Goal: Task Accomplishment & Management: Manage account settings

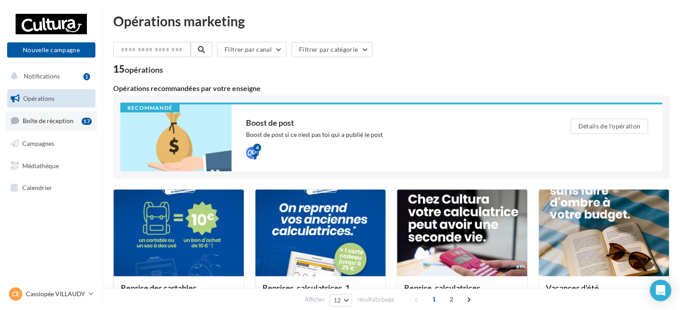
click at [76, 117] on link "Boîte de réception 17" at bounding box center [51, 120] width 92 height 19
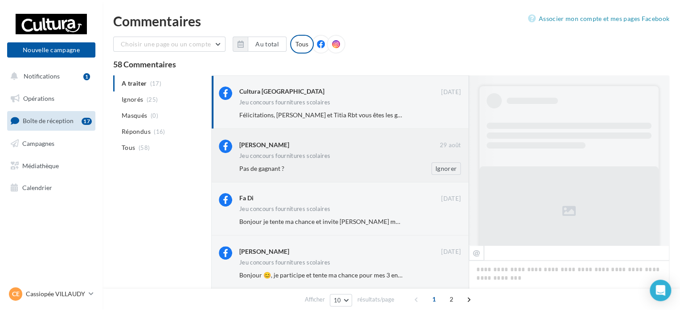
click at [331, 159] on div "Jeu concours fournitures scolaires" at bounding box center [349, 157] width 221 height 8
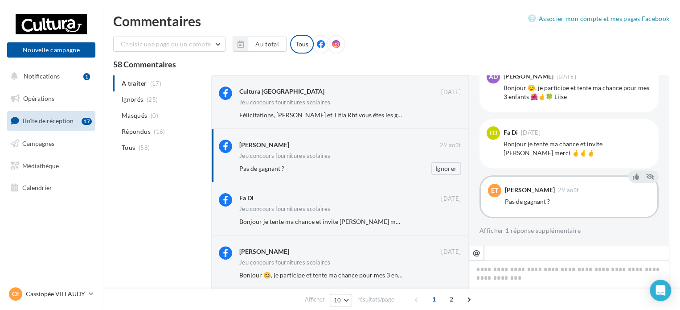
click at [375, 165] on div "Pas de gagnant ?" at bounding box center [320, 168] width 163 height 9
click at [514, 233] on button "Afficher 1 réponse supplémentaire" at bounding box center [530, 230] width 102 height 11
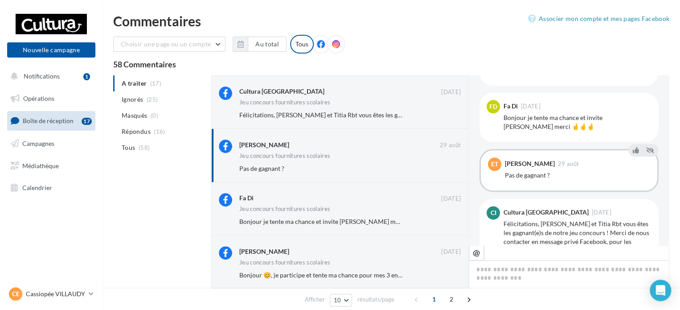
scroll to position [597, 0]
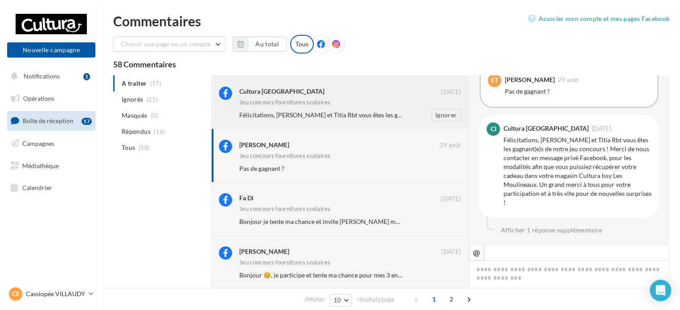
click at [393, 102] on div "Jeu concours fournitures scolaires" at bounding box center [349, 103] width 221 height 8
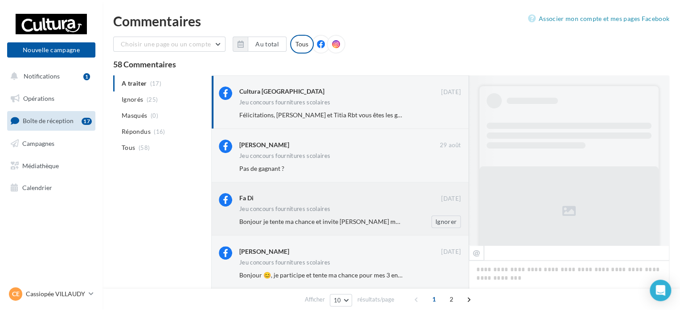
click at [355, 204] on div "Fa Di 16 août Jeu concours fournitures scolaires Bonjour je tente ma chance et …" at bounding box center [349, 210] width 221 height 35
click at [369, 204] on div "Fa Di" at bounding box center [340, 198] width 202 height 11
click at [359, 251] on div "Alex Da Shan" at bounding box center [340, 250] width 202 height 9
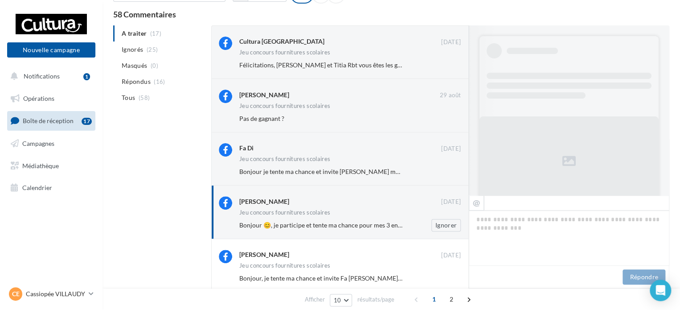
scroll to position [0, 0]
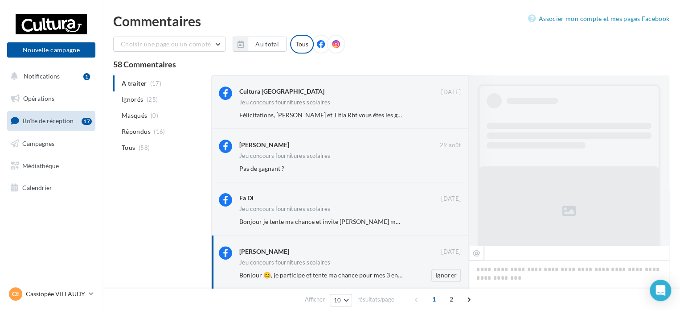
click at [361, 255] on div "Alex Da Shan" at bounding box center [340, 250] width 202 height 9
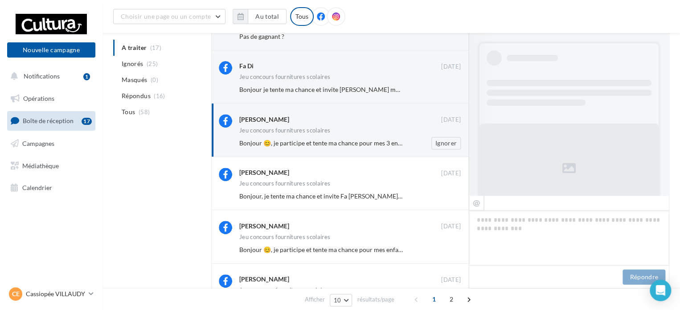
scroll to position [503, 0]
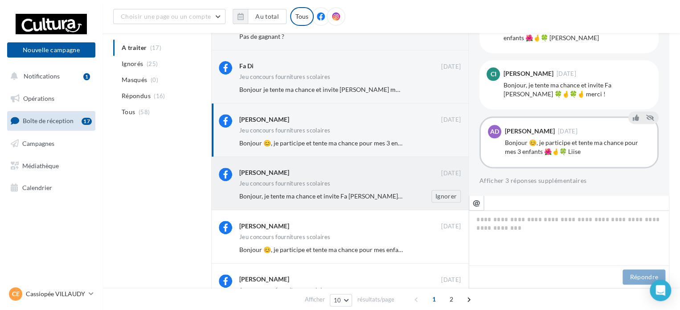
click at [373, 192] on div "Bonjour, je tente ma chance et invite Fa Di 🍀🤞🍀🤞 merci !" at bounding box center [320, 196] width 163 height 9
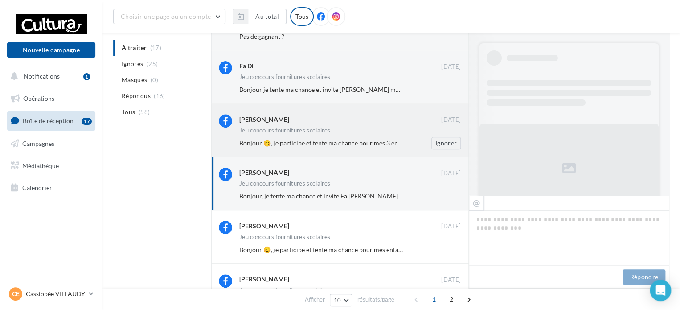
scroll to position [0, 0]
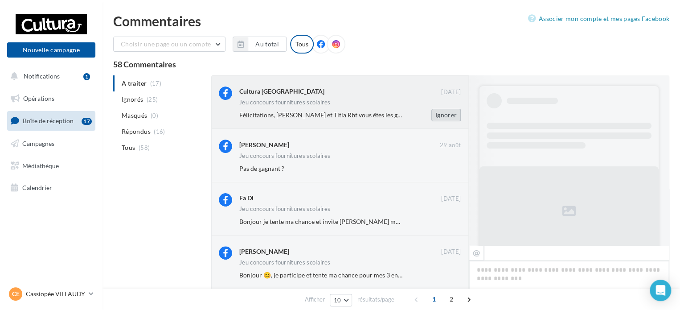
click at [442, 114] on button "Ignorer" at bounding box center [445, 115] width 29 height 12
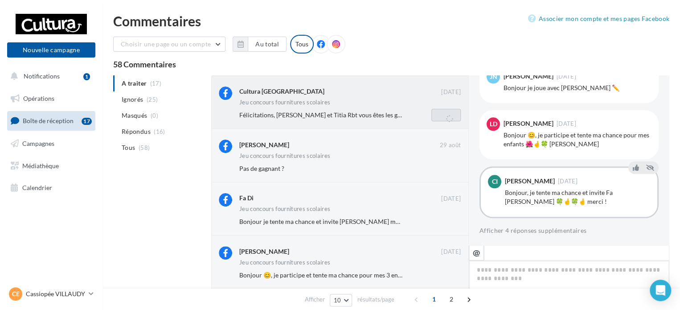
scroll to position [142, 0]
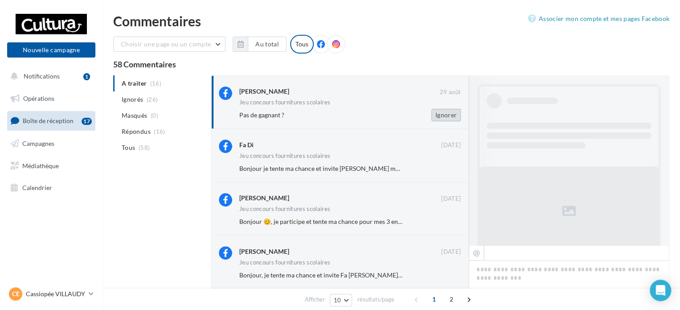
click at [449, 119] on button "Ignorer" at bounding box center [445, 115] width 29 height 12
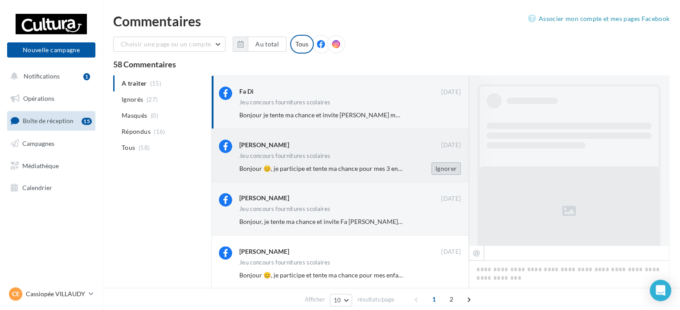
click at [445, 170] on button "Ignorer" at bounding box center [445, 168] width 29 height 12
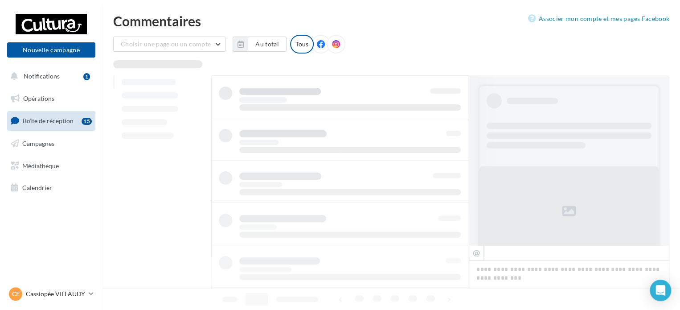
scroll to position [0, 0]
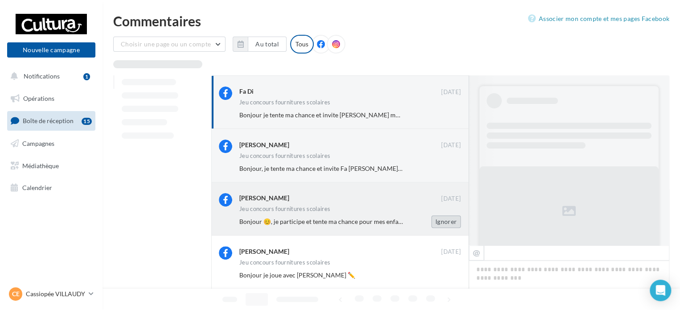
click at [438, 221] on button "Ignorer" at bounding box center [445, 221] width 29 height 12
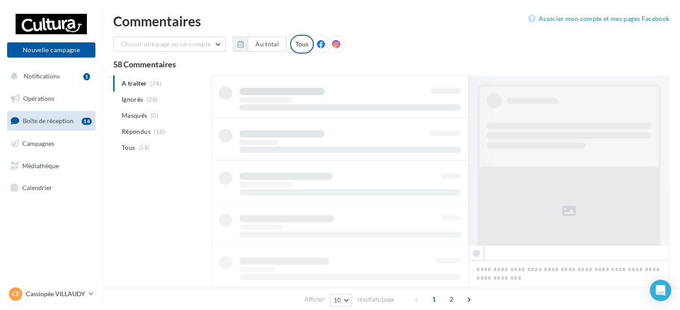
scroll to position [0, 0]
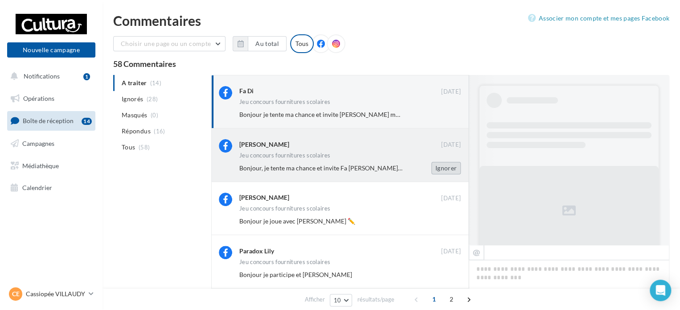
click at [444, 172] on button "Ignorer" at bounding box center [445, 168] width 29 height 12
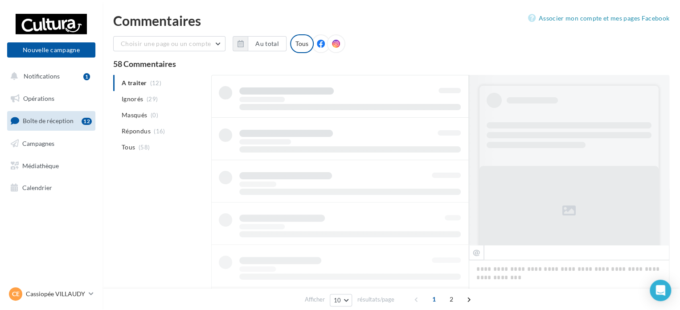
scroll to position [1, 0]
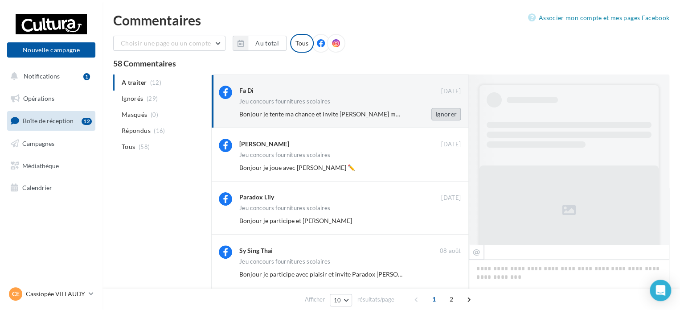
click at [442, 117] on button "Ignorer" at bounding box center [445, 114] width 29 height 12
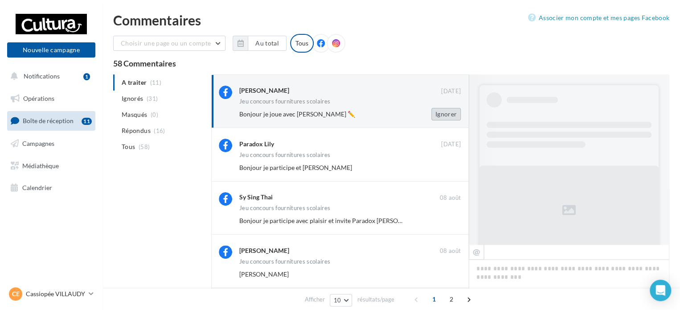
click at [443, 117] on button "Ignorer" at bounding box center [445, 114] width 29 height 12
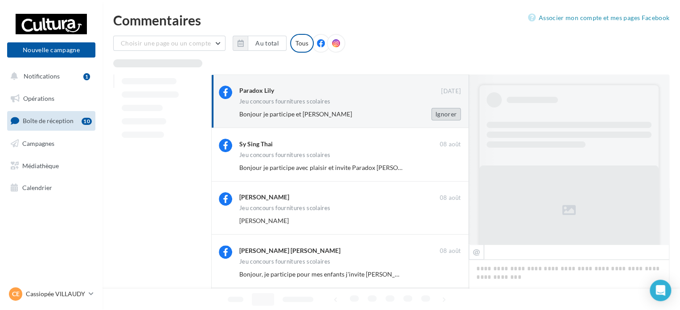
click at [440, 114] on button "Ignorer" at bounding box center [445, 114] width 29 height 12
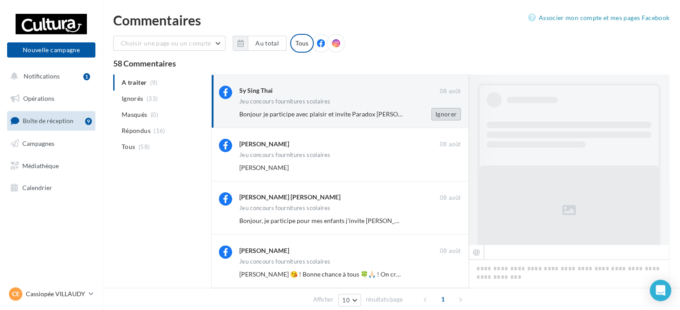
click at [447, 116] on button "Ignorer" at bounding box center [445, 114] width 29 height 12
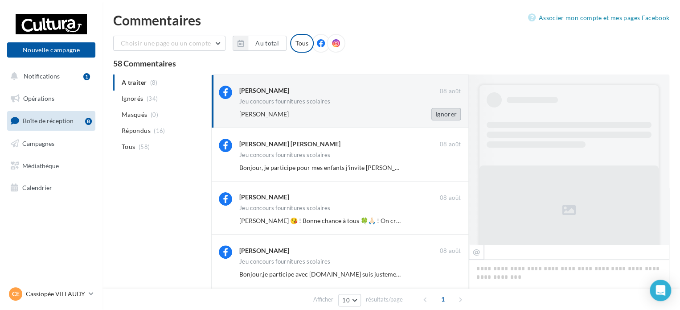
click at [438, 110] on button "Ignorer" at bounding box center [445, 114] width 29 height 12
click at [456, 117] on button "Ignorer" at bounding box center [445, 114] width 29 height 12
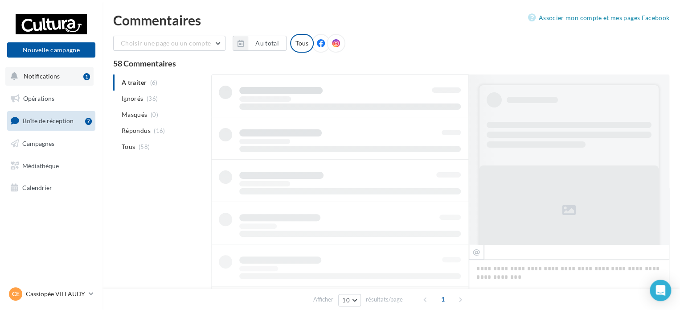
click at [86, 76] on div "1" at bounding box center [86, 76] width 7 height 7
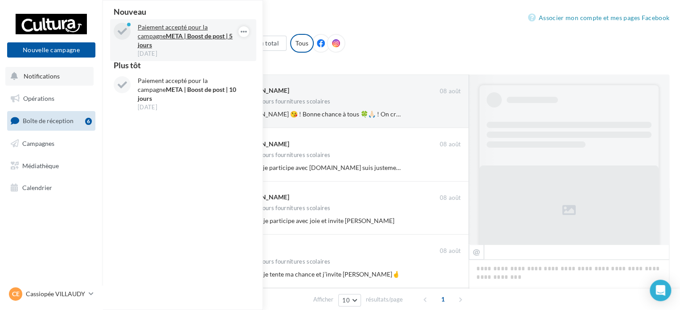
click at [177, 27] on p "Paiement accepté pour la campagne META | Boost de post | 5 jours" at bounding box center [189, 36] width 103 height 27
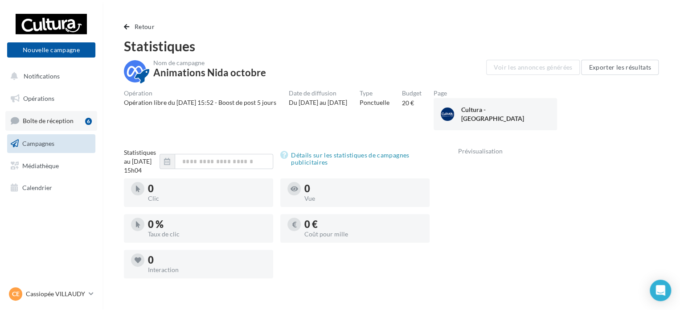
click at [60, 122] on span "Boîte de réception" at bounding box center [48, 121] width 51 height 8
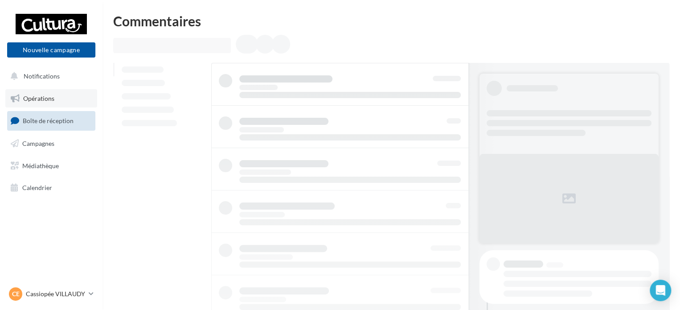
click at [66, 101] on link "Opérations" at bounding box center [51, 98] width 92 height 19
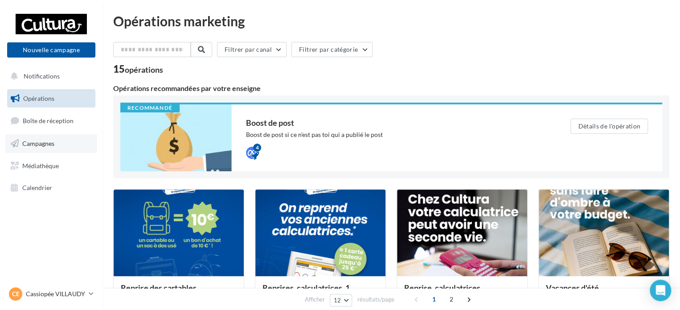
click at [63, 142] on link "Campagnes" at bounding box center [51, 143] width 92 height 19
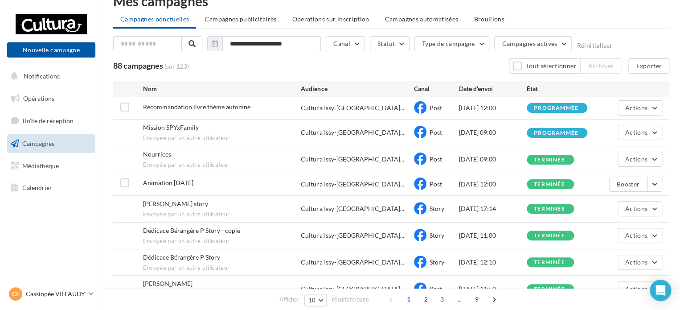
scroll to position [20, 0]
